Goal: Check status: Check status

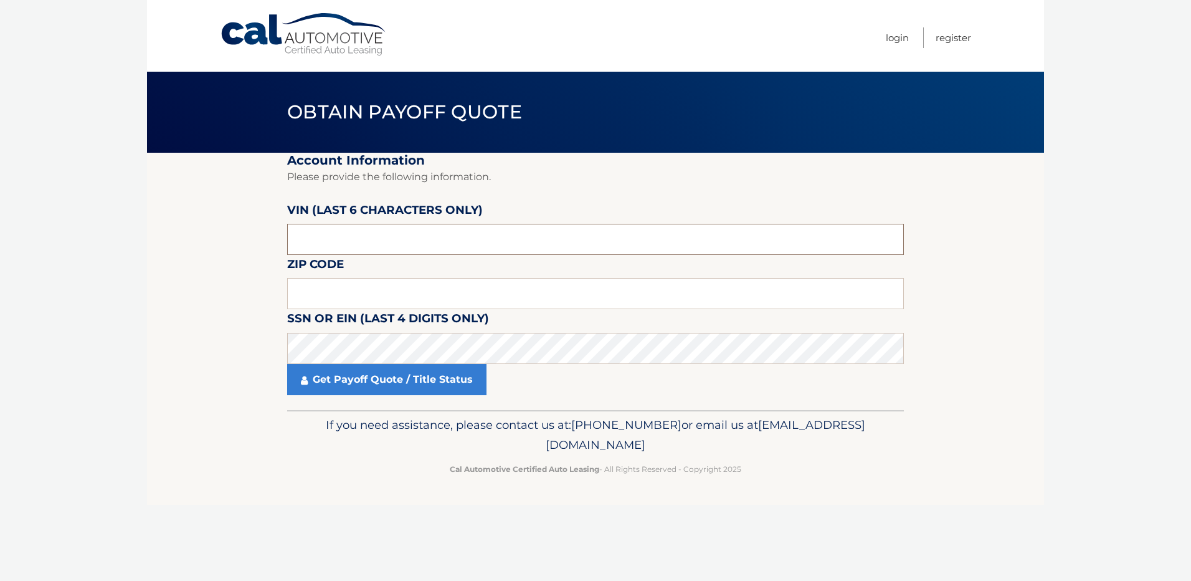
click at [440, 230] on input "text" at bounding box center [595, 239] width 617 height 31
click at [411, 239] on input "text" at bounding box center [595, 239] width 617 height 31
type input "662470"
click at [337, 293] on input "text" at bounding box center [595, 293] width 617 height 31
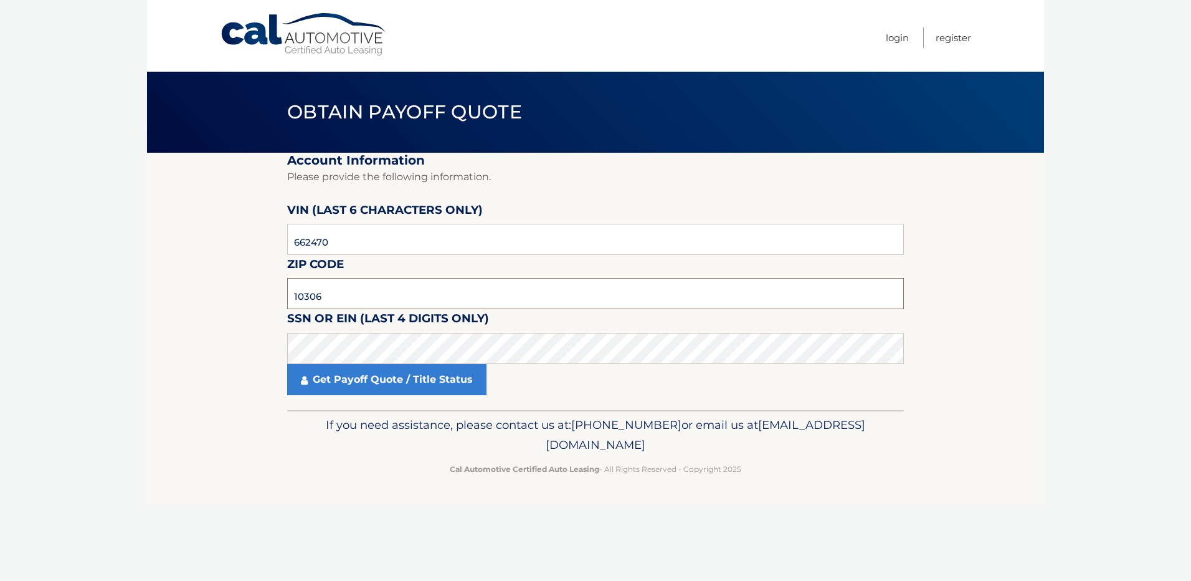
type input "10306"
click at [93, 294] on body "Cal Automotive Menu Login Register Obtain Payoff Quote" at bounding box center [595, 290] width 1191 height 581
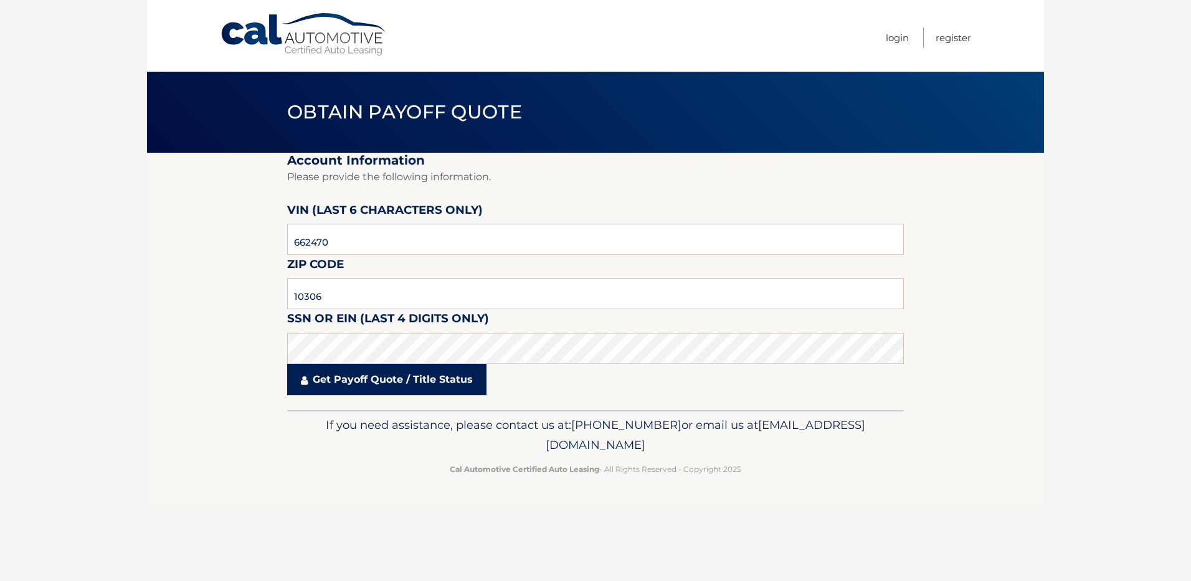
click at [372, 379] on link "Get Payoff Quote / Title Status" at bounding box center [386, 379] width 199 height 31
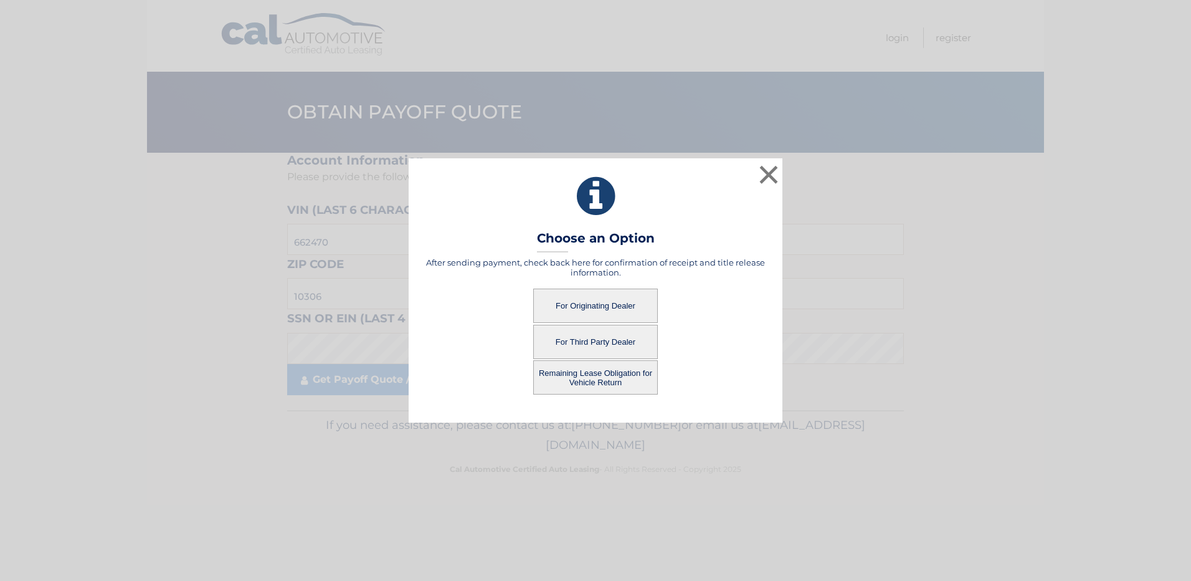
click at [585, 344] on button "For Third Party Dealer" at bounding box center [595, 342] width 125 height 34
click at [589, 341] on button "For Third Party Dealer" at bounding box center [595, 342] width 125 height 34
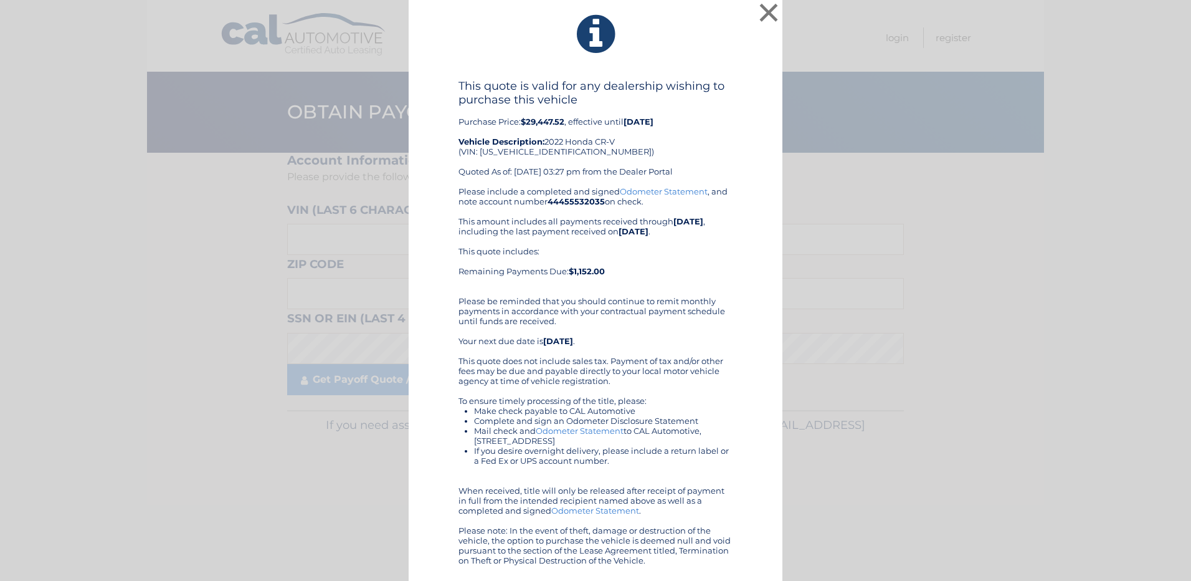
scroll to position [4, 0]
click at [770, 9] on button "×" at bounding box center [768, 12] width 25 height 25
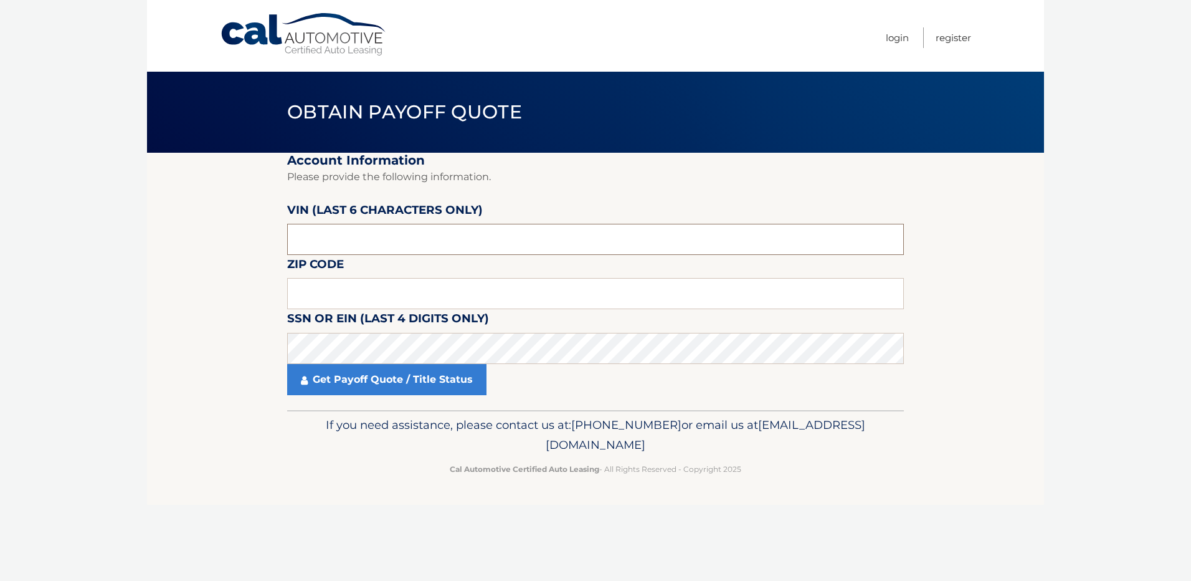
click at [376, 231] on input "text" at bounding box center [595, 239] width 617 height 31
drag, startPoint x: 373, startPoint y: 231, endPoint x: 207, endPoint y: 240, distance: 165.9
click at [207, 240] on section "Account Information Please provide the following information. [PERSON_NAME] (la…" at bounding box center [595, 281] width 897 height 257
type input "662470"
click at [295, 300] on input "text" at bounding box center [595, 293] width 617 height 31
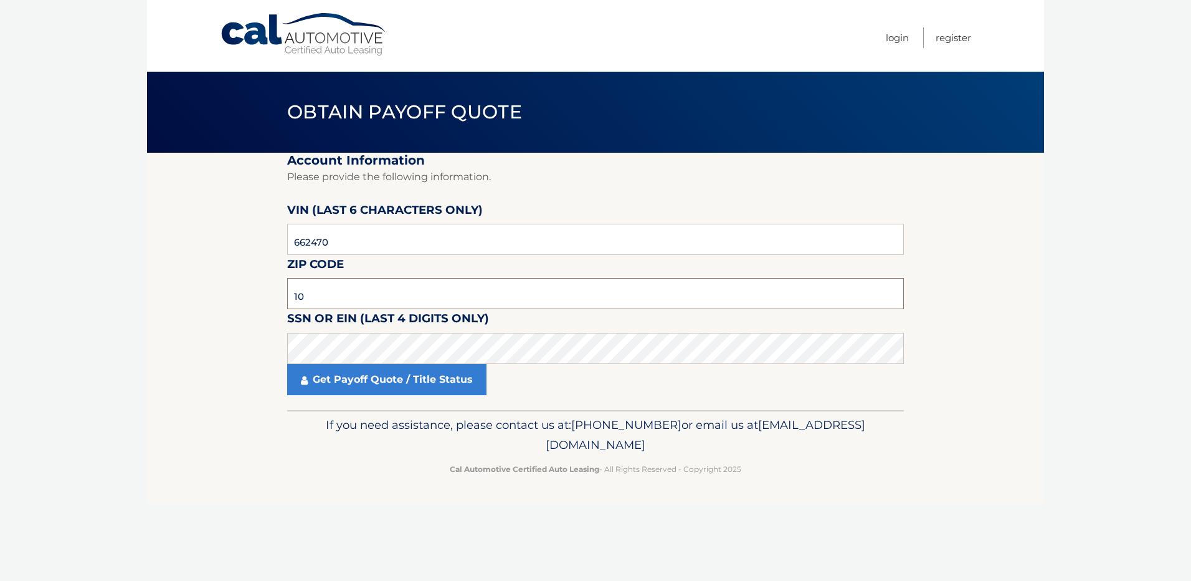
type input "10306"
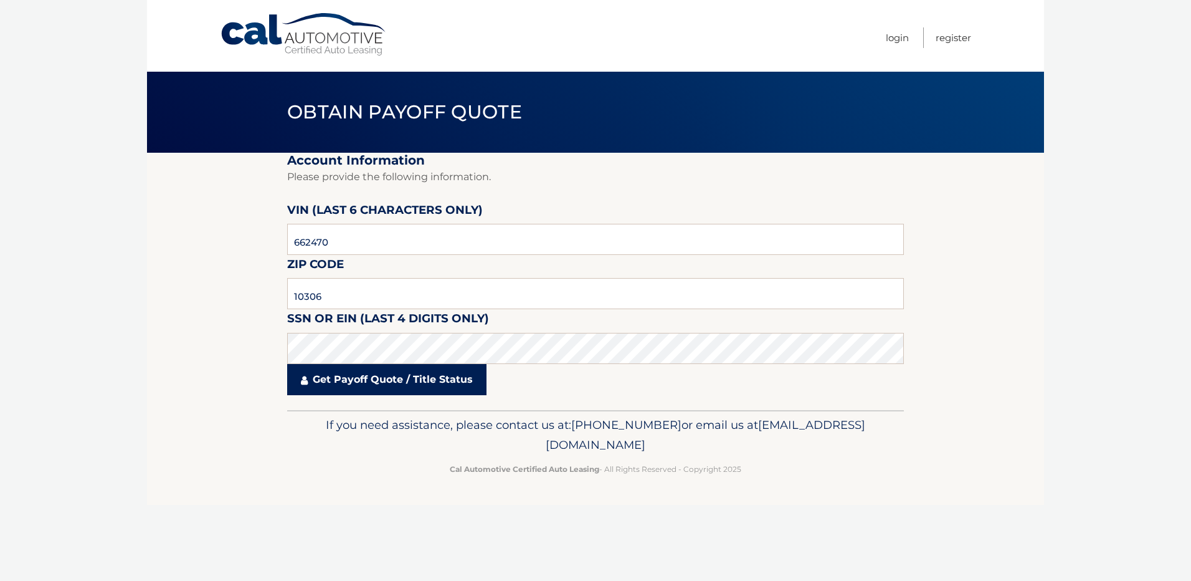
click at [322, 388] on link "Get Payoff Quote / Title Status" at bounding box center [386, 379] width 199 height 31
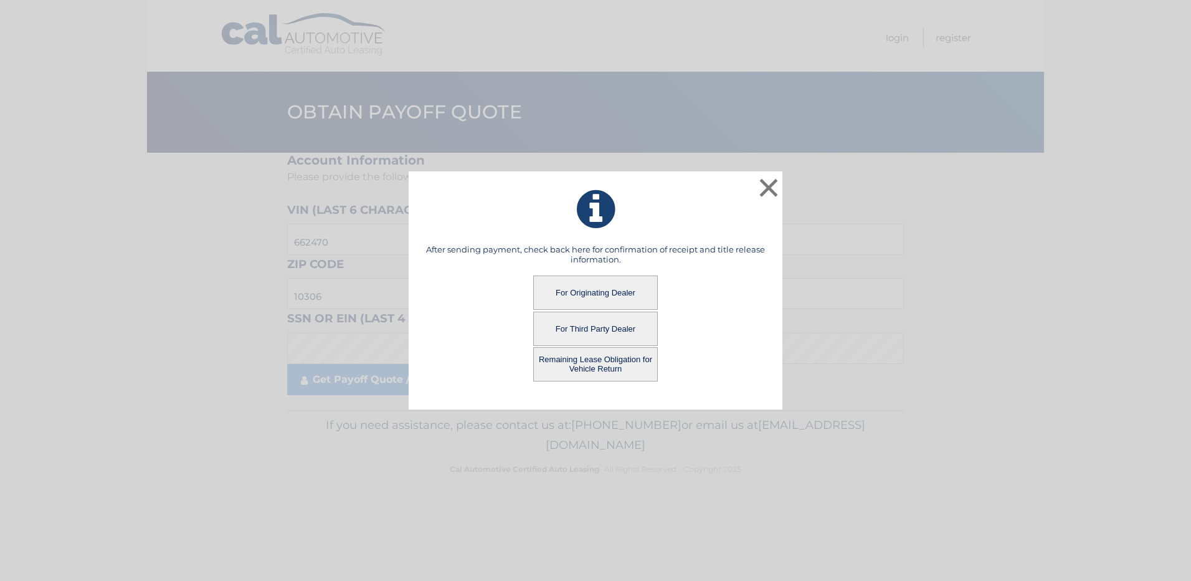
click at [614, 288] on button "For Originating Dealer" at bounding box center [595, 292] width 125 height 34
click at [592, 292] on button "For Originating Dealer" at bounding box center [595, 292] width 125 height 34
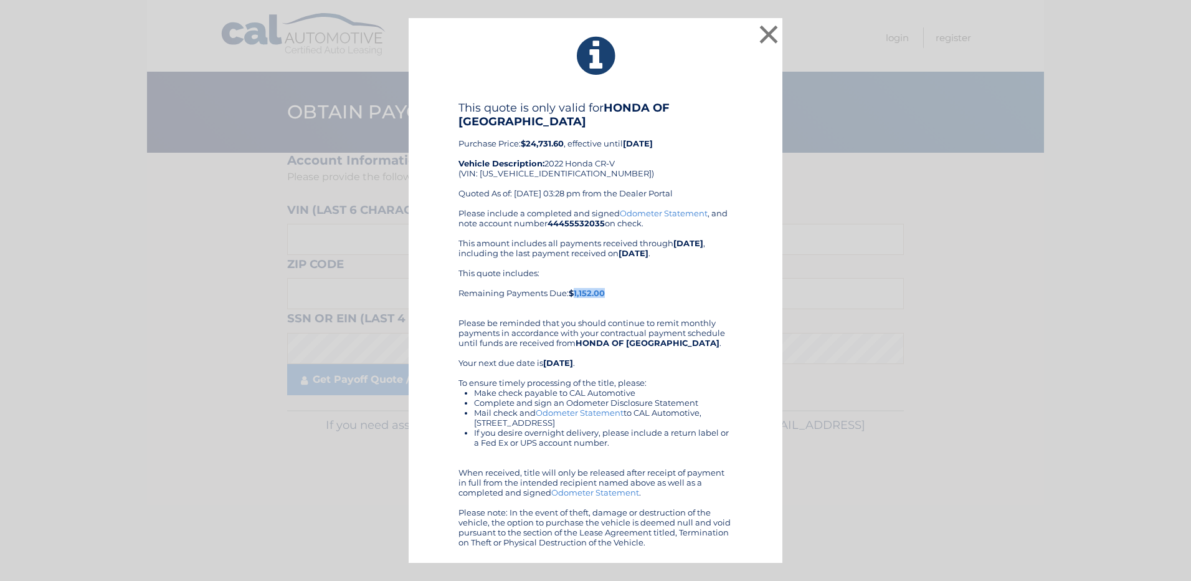
drag, startPoint x: 609, startPoint y: 292, endPoint x: 575, endPoint y: 292, distance: 34.3
click at [575, 292] on div "This quote includes: Remaining Payments Due: $1,152.00" at bounding box center [595, 288] width 274 height 40
click at [774, 31] on button "×" at bounding box center [768, 34] width 25 height 25
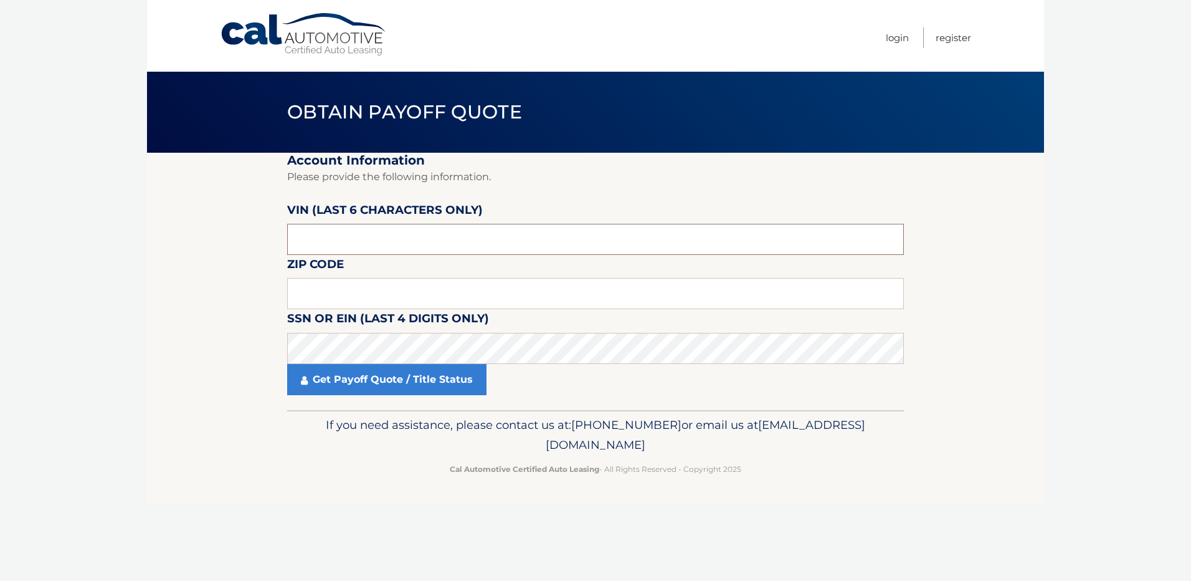
click at [365, 234] on input "text" at bounding box center [595, 239] width 617 height 31
drag, startPoint x: 365, startPoint y: 234, endPoint x: 207, endPoint y: 242, distance: 158.5
click at [207, 242] on section "Account Information Please provide the following information. [PERSON_NAME] (la…" at bounding box center [595, 281] width 897 height 257
type input "0*****"
type input "662470"
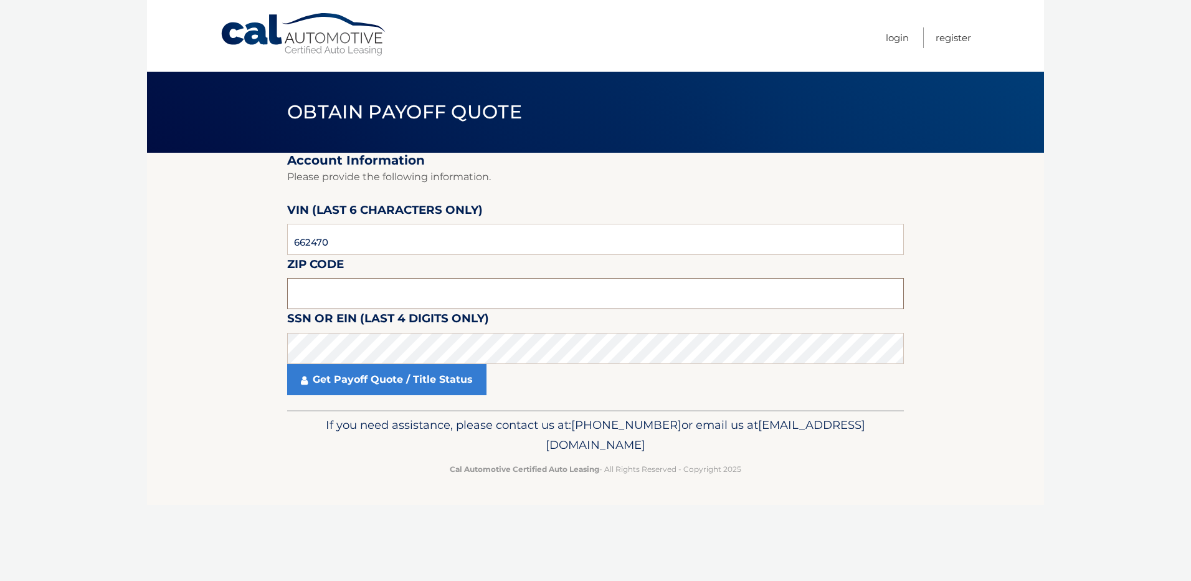
click at [330, 292] on input "text" at bounding box center [595, 293] width 617 height 31
type input "10306"
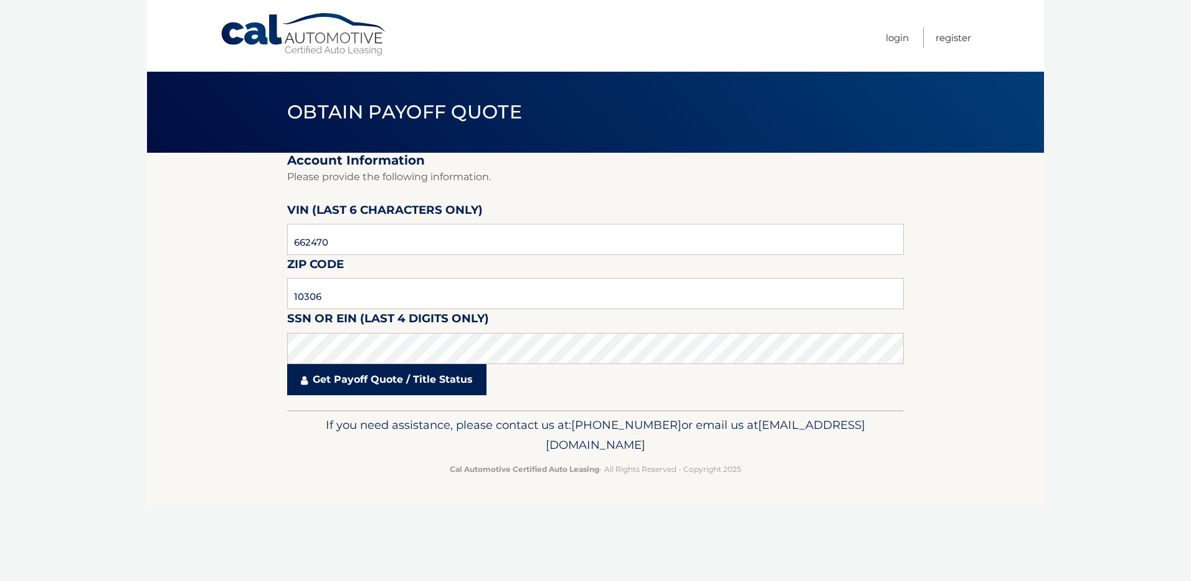
click at [339, 392] on link "Get Payoff Quote / Title Status" at bounding box center [386, 379] width 199 height 31
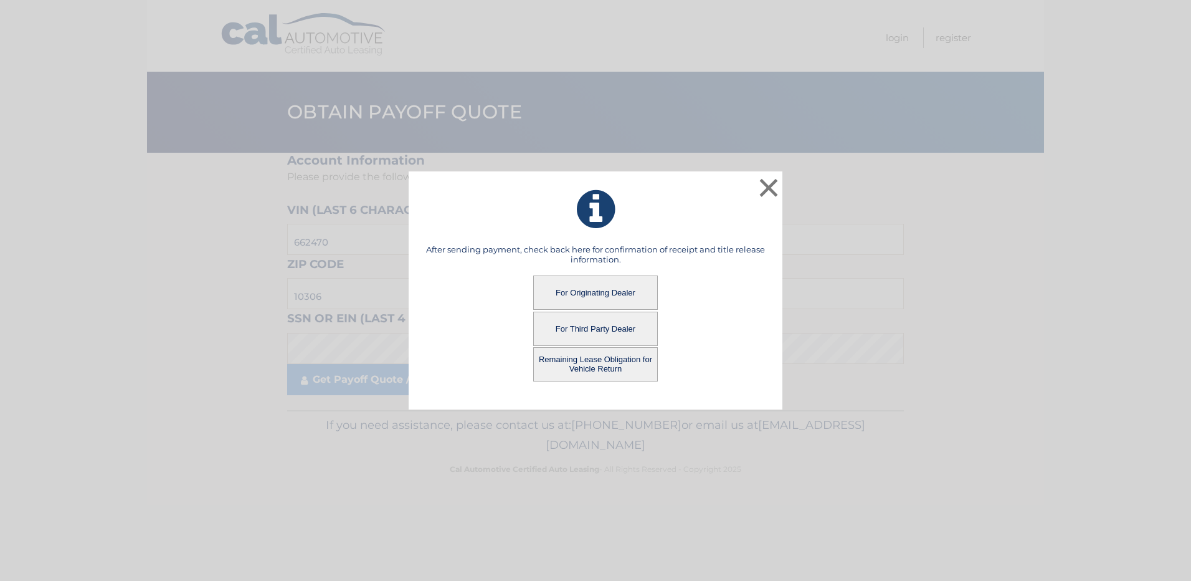
click at [594, 366] on button "Remaining Lease Obligation for Vehicle Return" at bounding box center [595, 364] width 125 height 34
click at [596, 363] on button "Remaining Lease Obligation for Vehicle Return" at bounding box center [595, 364] width 125 height 34
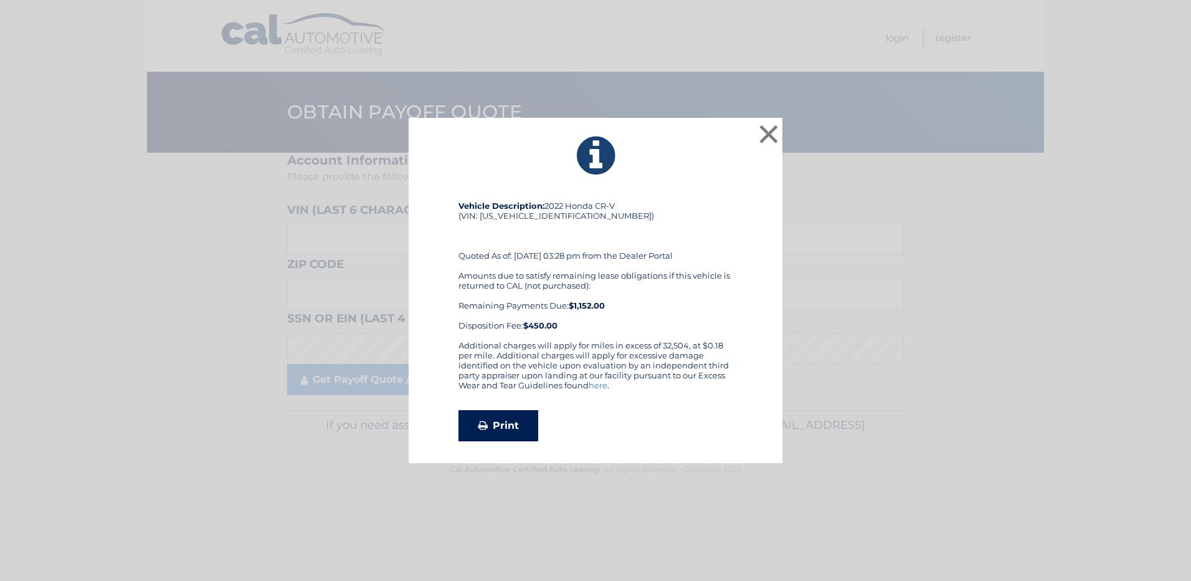
click at [508, 420] on link "Print" at bounding box center [498, 425] width 80 height 31
click at [510, 417] on link "Print" at bounding box center [498, 425] width 80 height 31
drag, startPoint x: 574, startPoint y: 217, endPoint x: 544, endPoint y: 211, distance: 29.8
click at [544, 211] on div "Vehicle Description: 2022 Honda CR-V (VIN: 2HKRW2H58NH662470) Quoted As of: 08/…" at bounding box center [595, 271] width 274 height 140
copy div "662470"
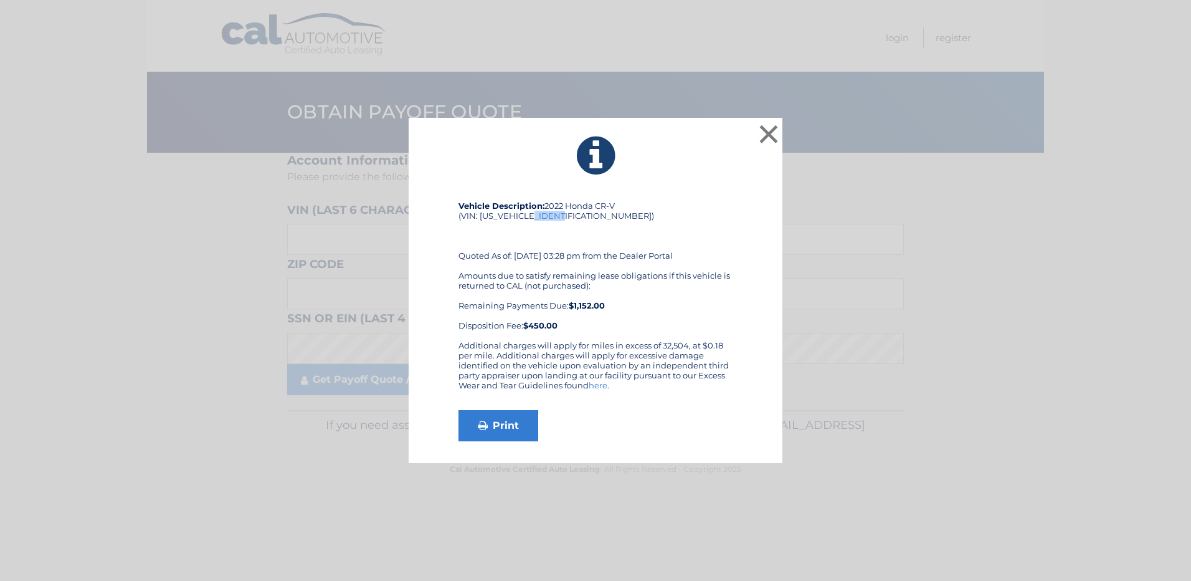
copy div "662470"
click at [767, 132] on button "×" at bounding box center [768, 133] width 25 height 25
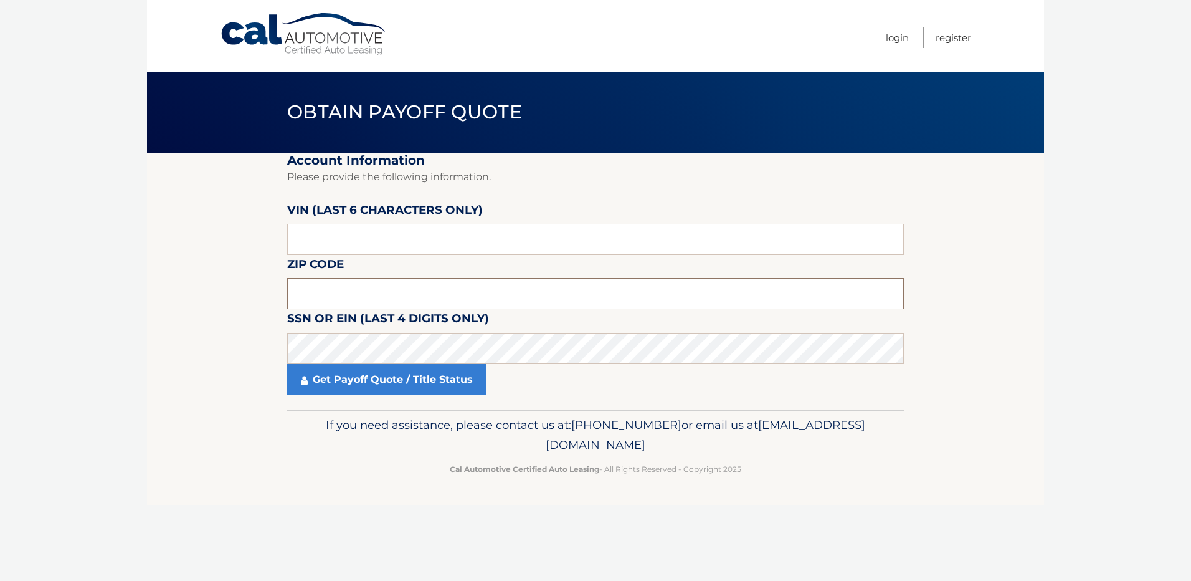
click at [352, 292] on input "text" at bounding box center [595, 293] width 617 height 31
type input "10306"
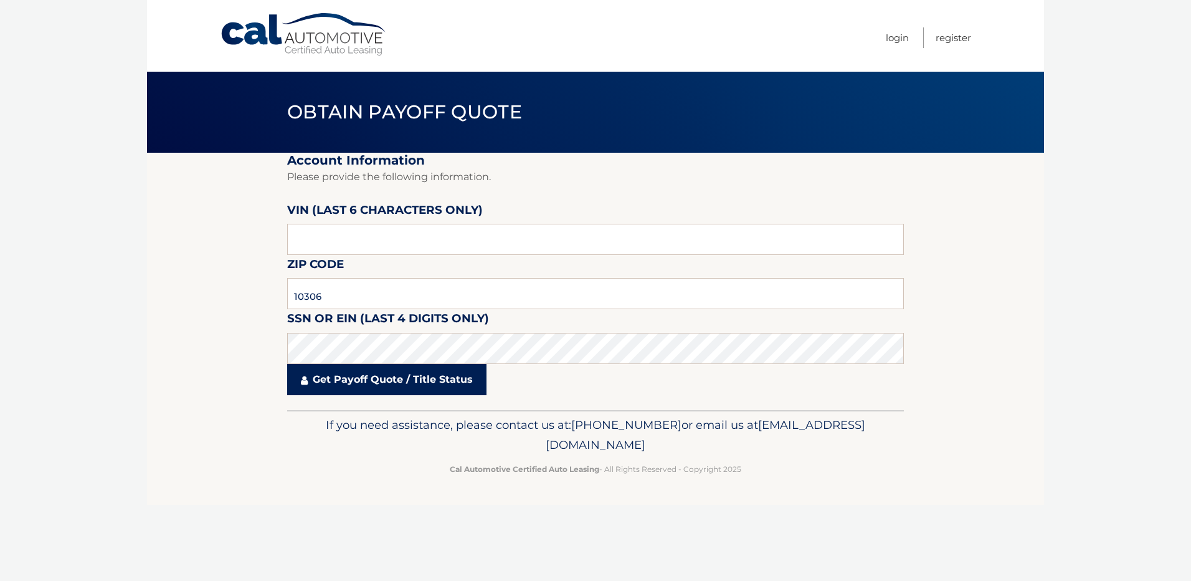
click at [356, 373] on link "Get Payoff Quote / Title Status" at bounding box center [386, 379] width 199 height 31
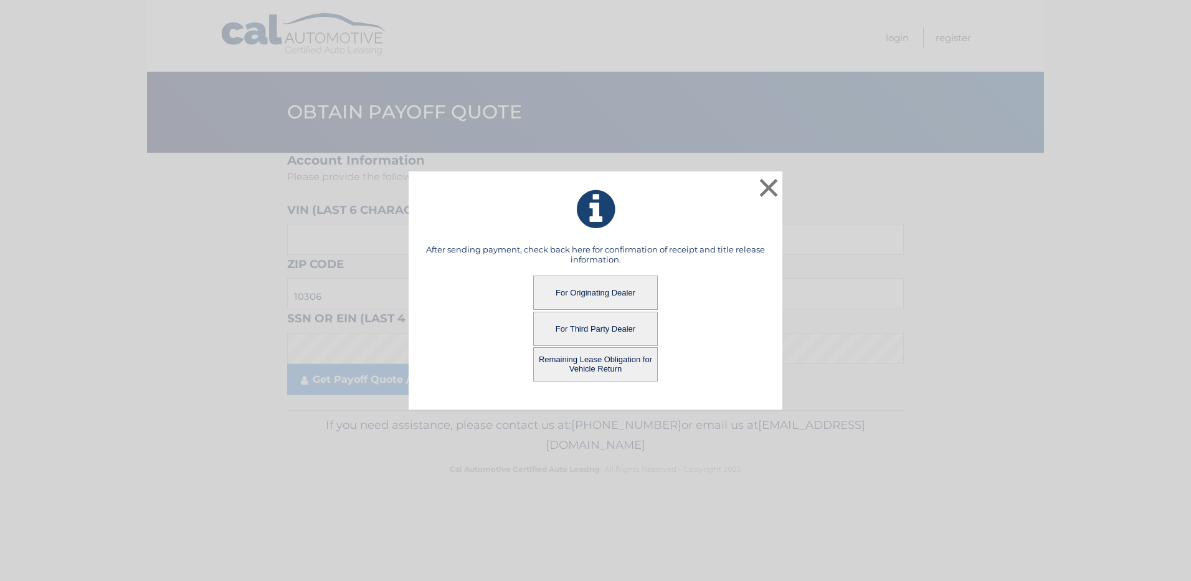
click at [582, 293] on button "For Originating Dealer" at bounding box center [595, 292] width 125 height 34
click at [589, 291] on button "For Originating Dealer" at bounding box center [595, 292] width 125 height 34
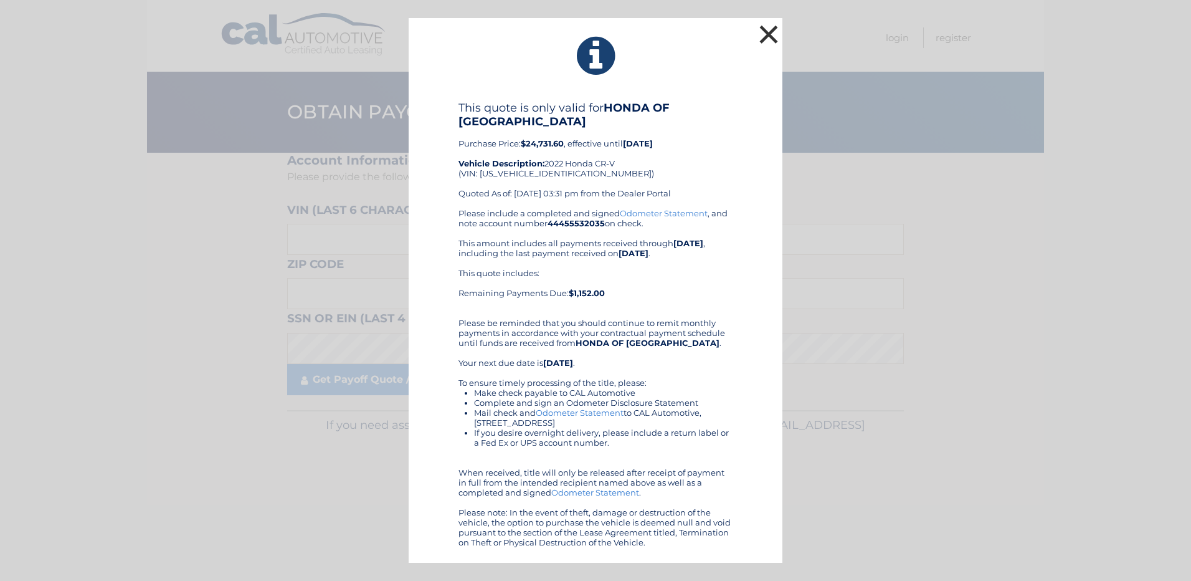
click at [767, 37] on button "×" at bounding box center [768, 34] width 25 height 25
